Goal: Check status: Check status

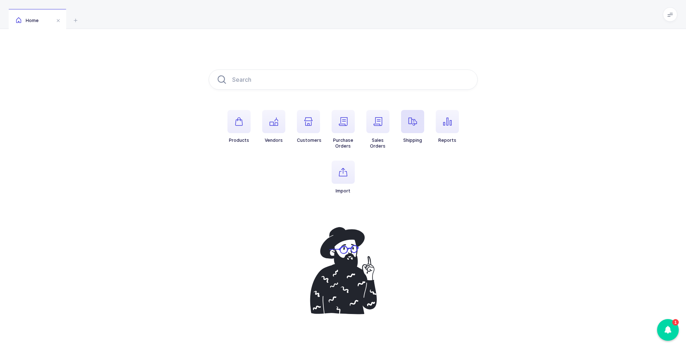
click at [405, 121] on span "button" at bounding box center [412, 121] width 23 height 23
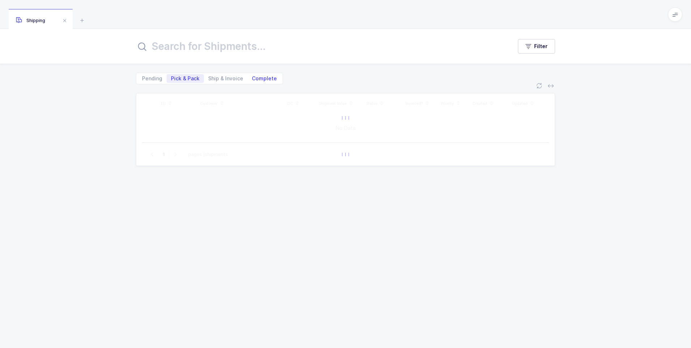
click at [260, 80] on span "Complete" at bounding box center [264, 78] width 25 height 5
click at [252, 79] on input "Complete" at bounding box center [250, 76] width 5 height 5
radio input "true"
radio input "false"
click at [247, 50] on input "text" at bounding box center [320, 46] width 368 height 17
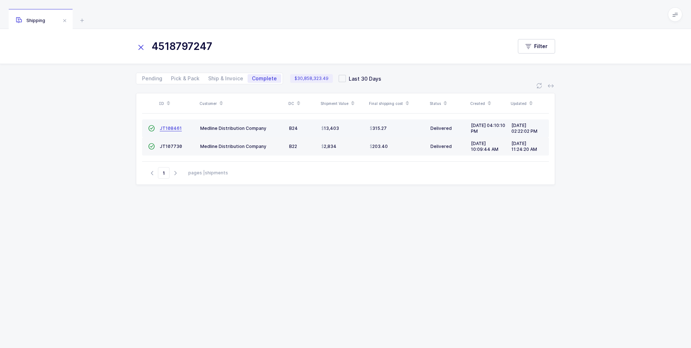
type input "4518797247"
click at [169, 129] on span "JT108461" at bounding box center [171, 127] width 22 height 5
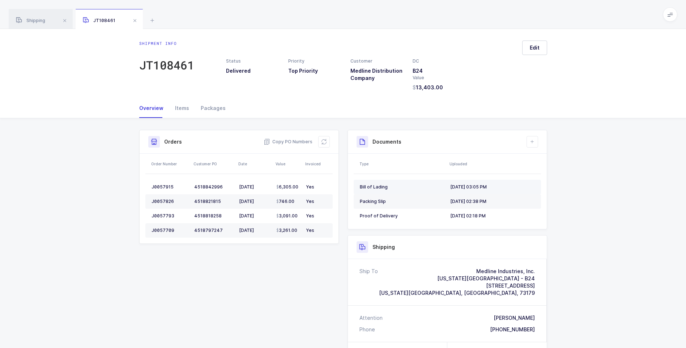
click at [371, 185] on div "Bill of Lading" at bounding box center [402, 187] width 85 height 6
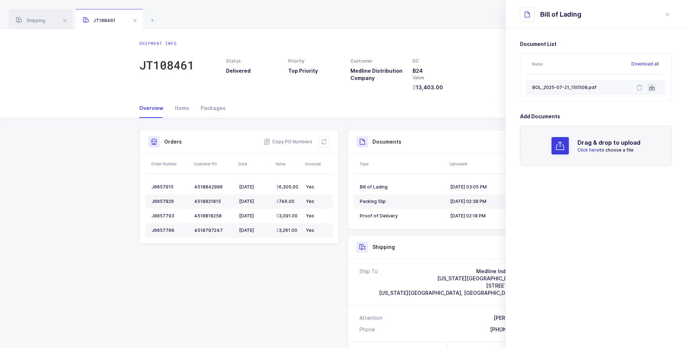
click at [648, 87] on button at bounding box center [651, 87] width 9 height 9
